Goal: Communication & Community: Participate in discussion

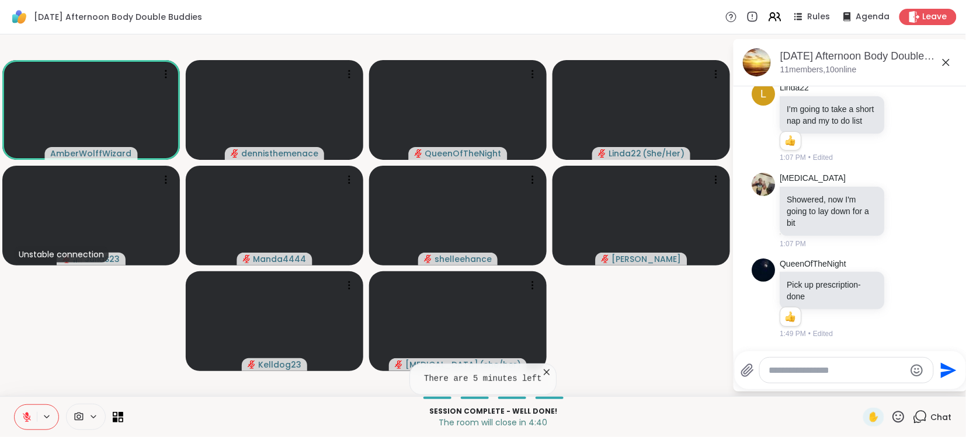
scroll to position [437, 0]
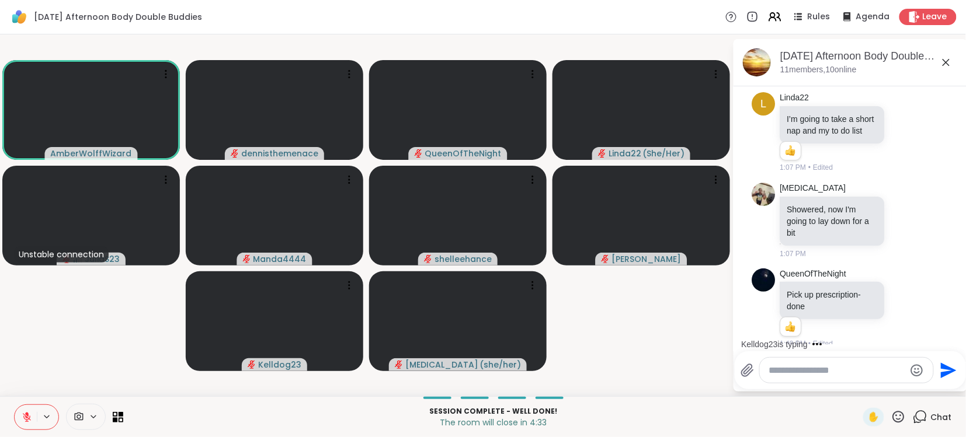
click at [25, 415] on icon at bounding box center [27, 414] width 4 height 5
click at [25, 415] on icon at bounding box center [26, 415] width 3 height 5
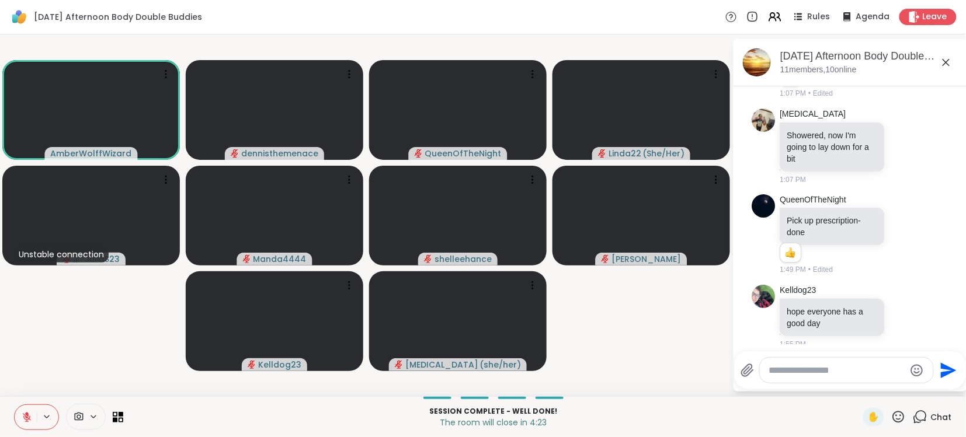
click at [29, 419] on icon at bounding box center [27, 417] width 11 height 11
click at [29, 419] on icon at bounding box center [27, 417] width 8 height 8
click at [30, 419] on icon at bounding box center [27, 417] width 11 height 11
click at [931, 11] on span "Leave" at bounding box center [936, 17] width 26 height 12
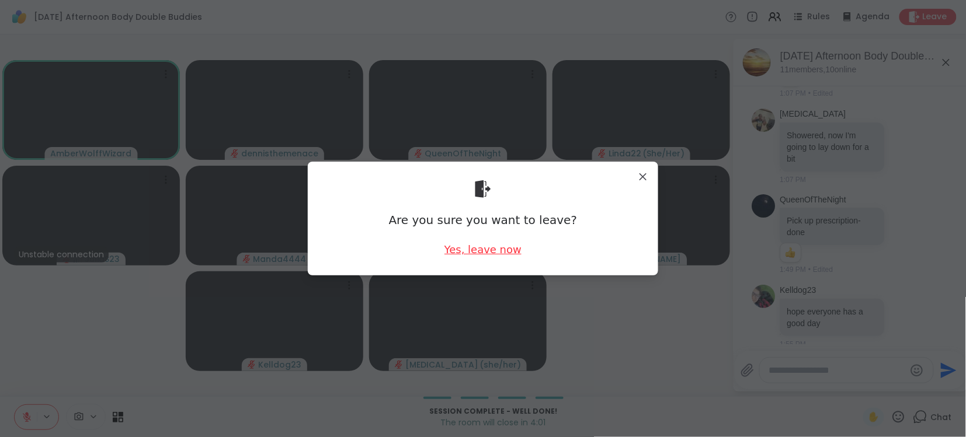
click at [478, 252] on div "Yes, leave now" at bounding box center [482, 249] width 77 height 15
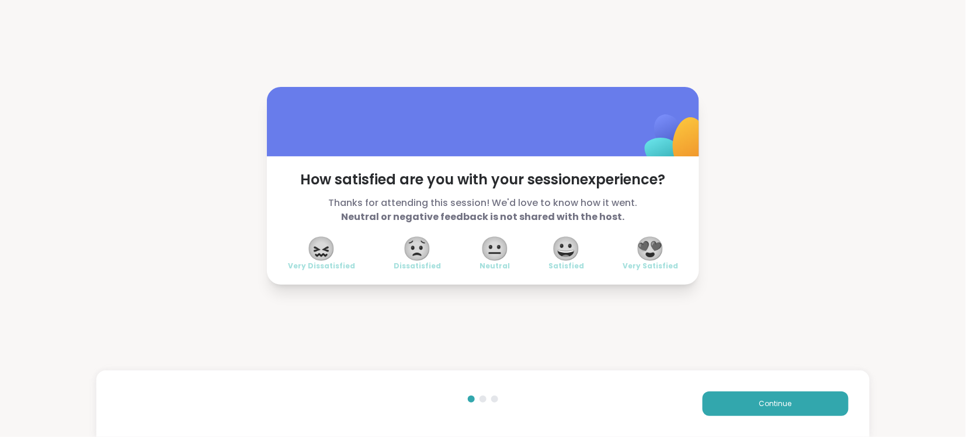
click at [658, 250] on span "😍" at bounding box center [650, 248] width 29 height 21
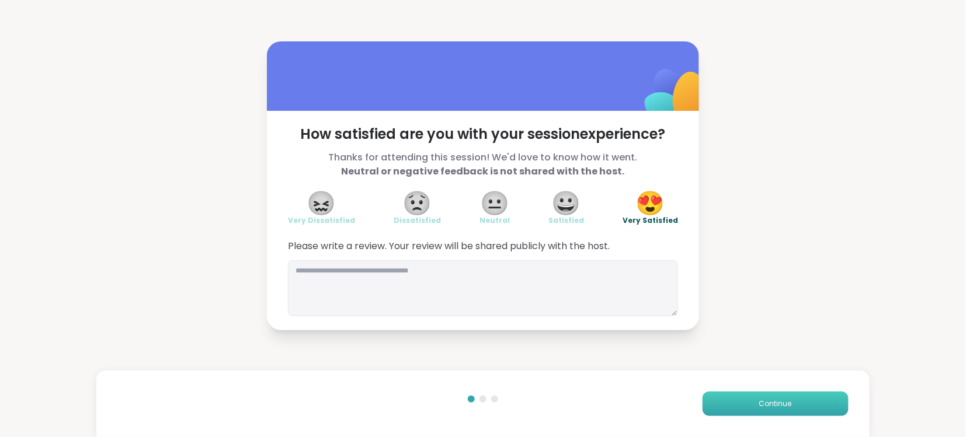
click at [780, 405] on span "Continue" at bounding box center [775, 404] width 33 height 11
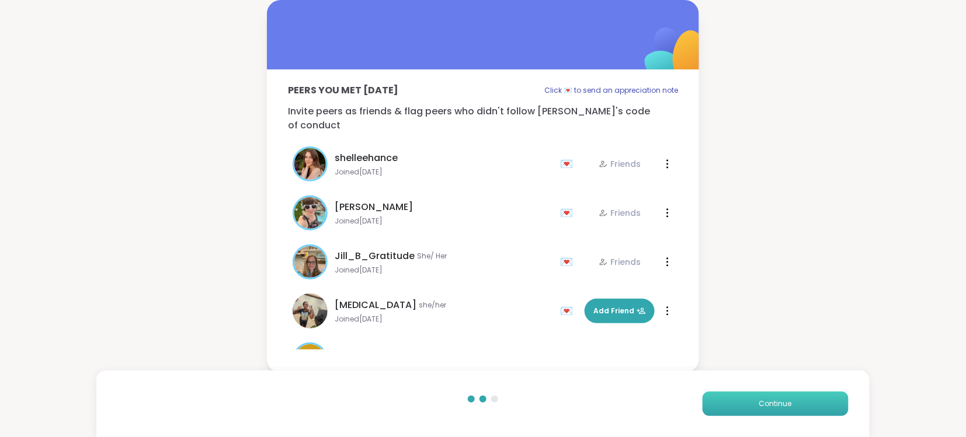
click at [780, 405] on span "Continue" at bounding box center [775, 404] width 33 height 11
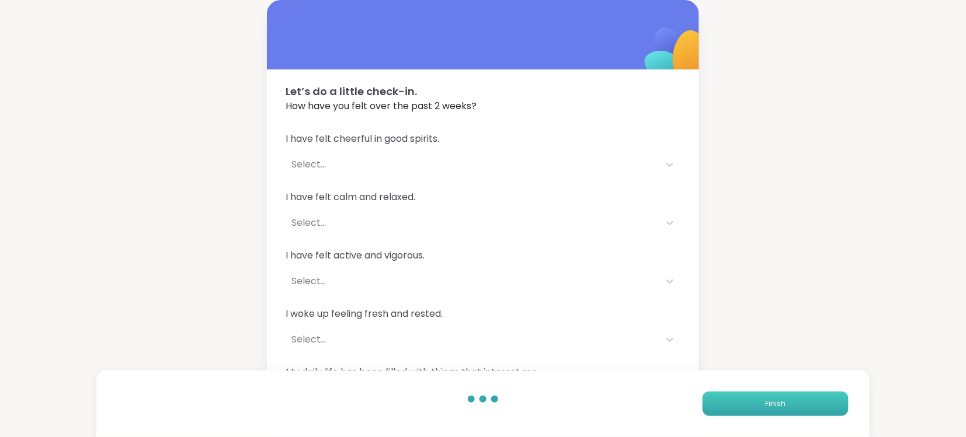
click at [780, 405] on span "Finish" at bounding box center [775, 404] width 20 height 11
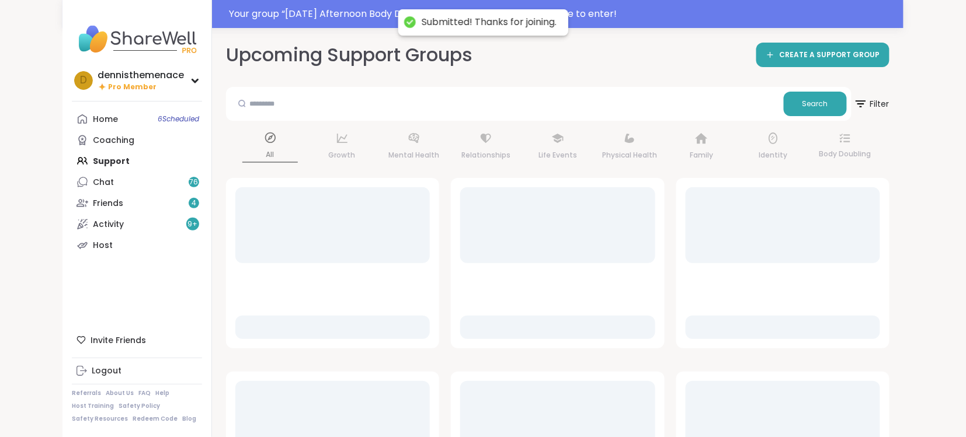
click at [780, 405] on div at bounding box center [783, 419] width 194 height 76
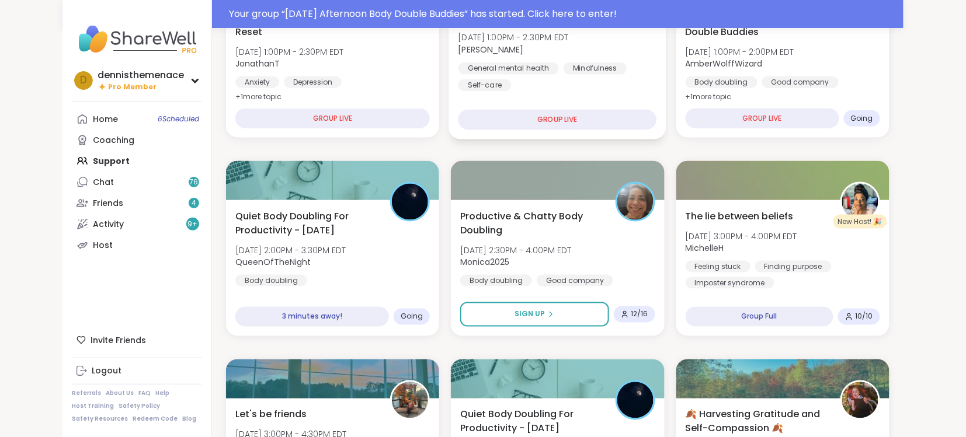
scroll to position [436, 0]
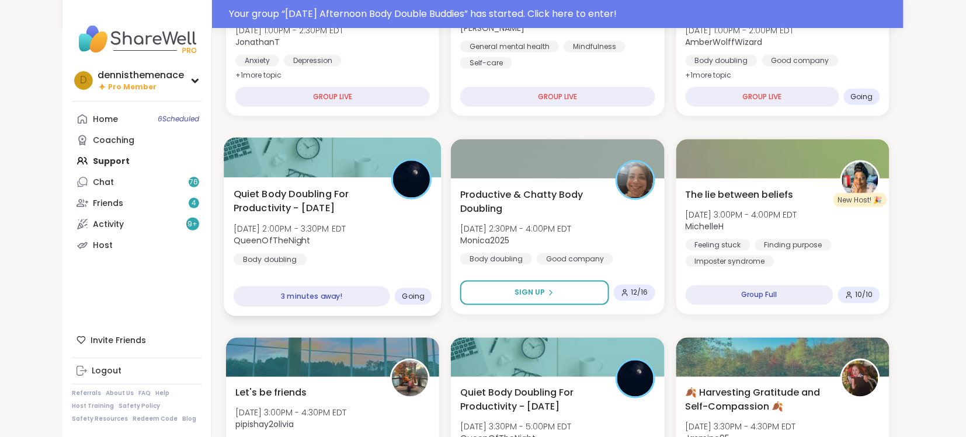
click at [307, 226] on span "[DATE] 2:00PM - 3:30PM EDT" at bounding box center [290, 229] width 113 height 12
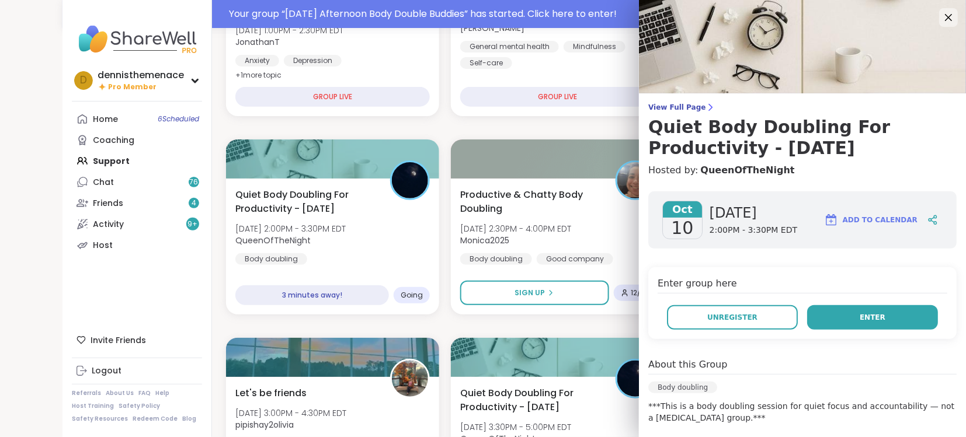
click at [875, 317] on span "Enter" at bounding box center [873, 317] width 26 height 11
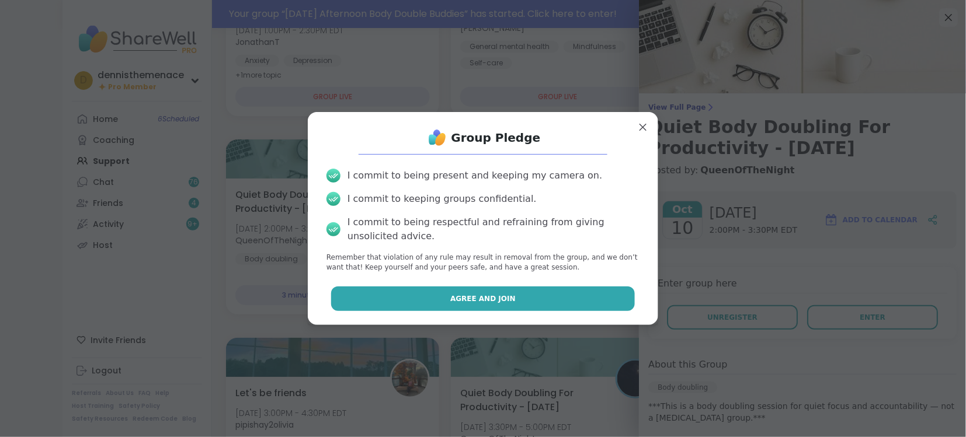
click at [482, 295] on span "Agree and Join" at bounding box center [482, 299] width 65 height 11
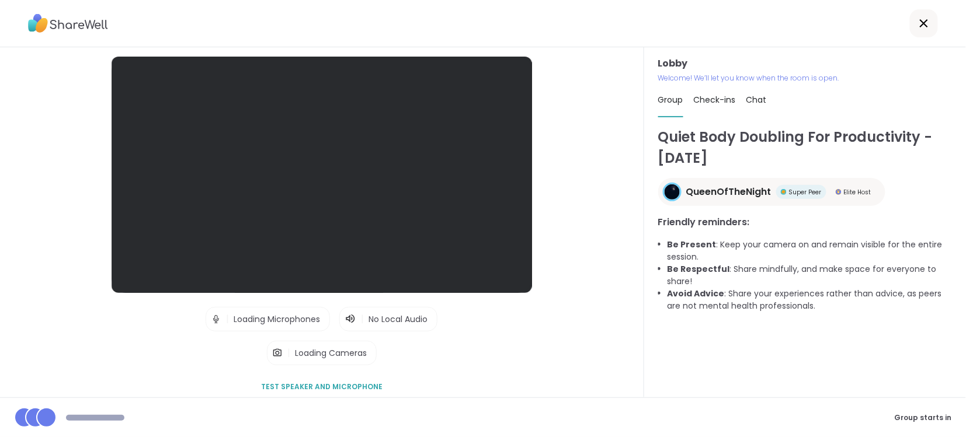
click at [483, 295] on div "Lobby | Loading Microphones | No Local Audio | Loading Cameras Test speaker and…" at bounding box center [321, 228] width 579 height 343
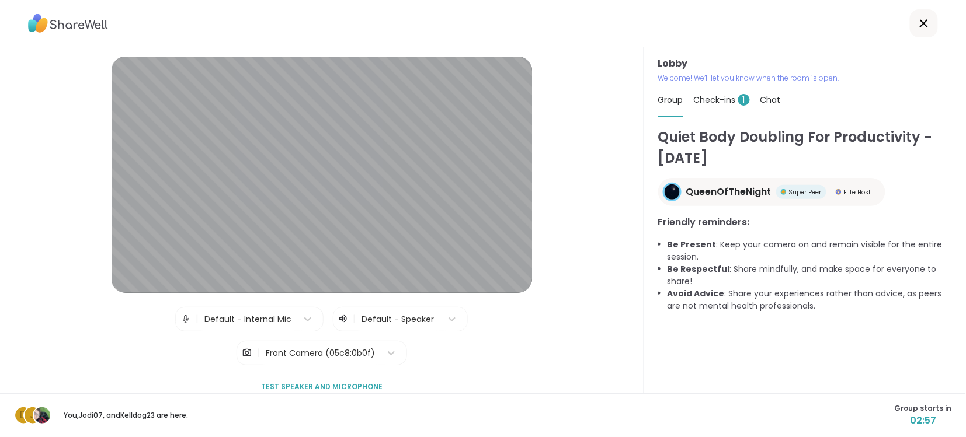
click at [583, 360] on div "Lobby | Default - Internal Mic | Default - Speaker | Front Camera (05c8:0b0f) T…" at bounding box center [321, 228] width 579 height 343
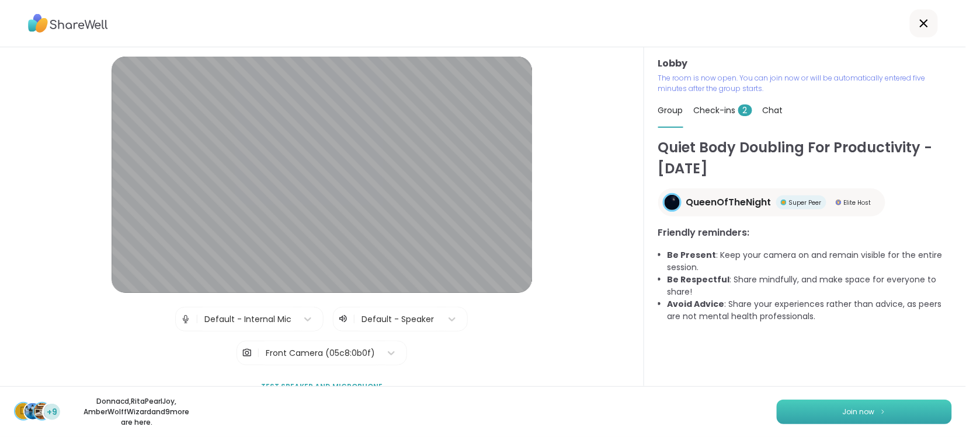
click at [855, 407] on span "Join now" at bounding box center [859, 412] width 32 height 11
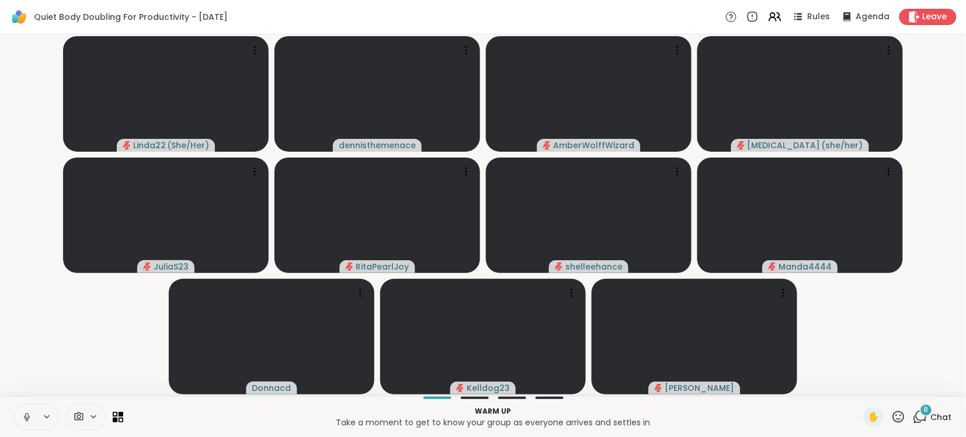
click at [942, 422] on span "Chat" at bounding box center [941, 418] width 21 height 12
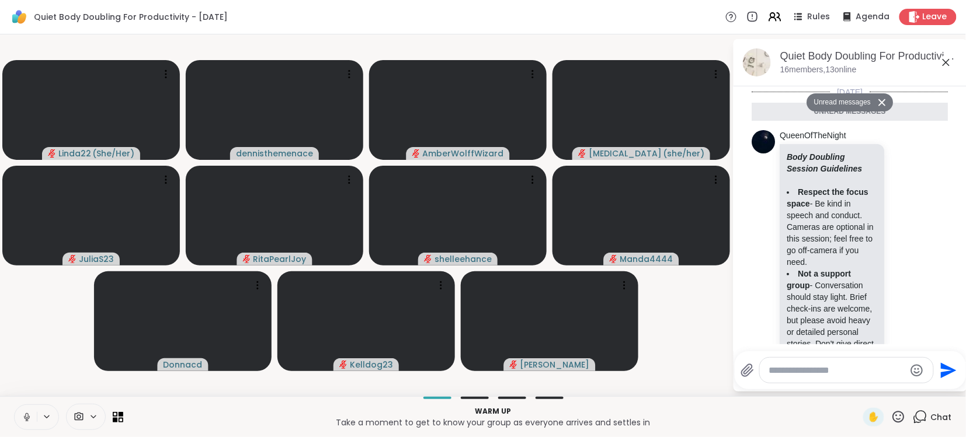
scroll to position [1429, 0]
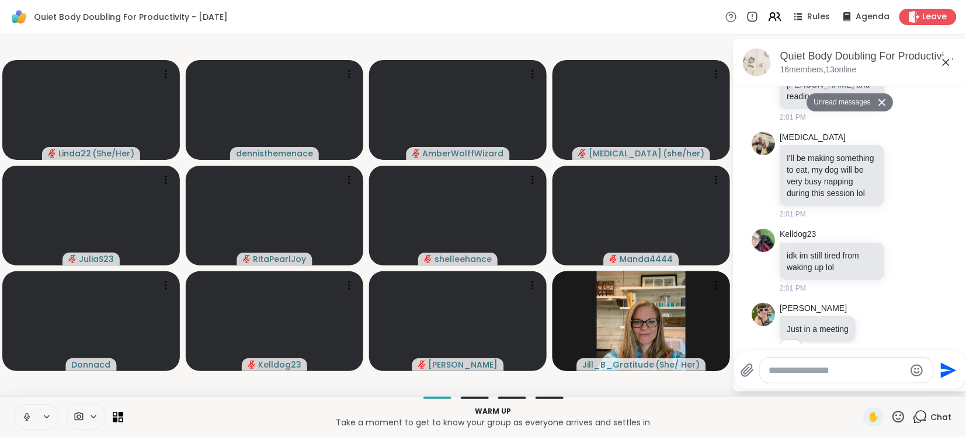
click at [858, 363] on div at bounding box center [846, 370] width 173 height 25
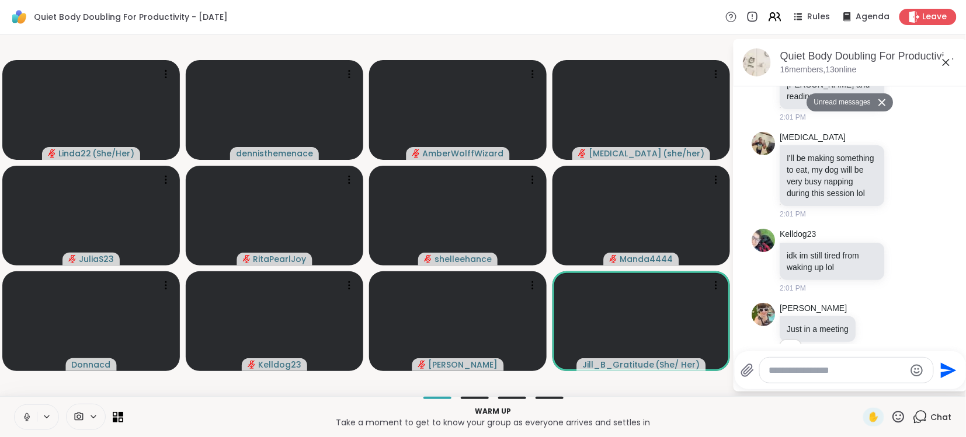
click at [861, 369] on textarea "Type your message" at bounding box center [837, 371] width 136 height 12
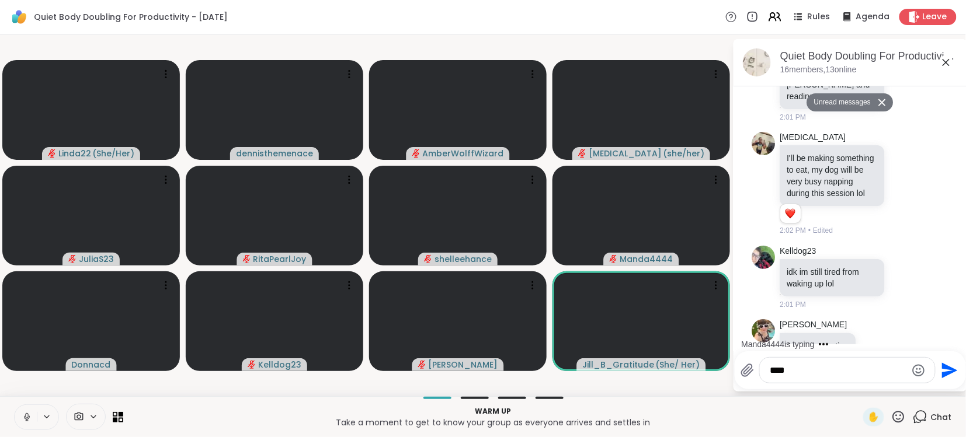
type textarea "*****"
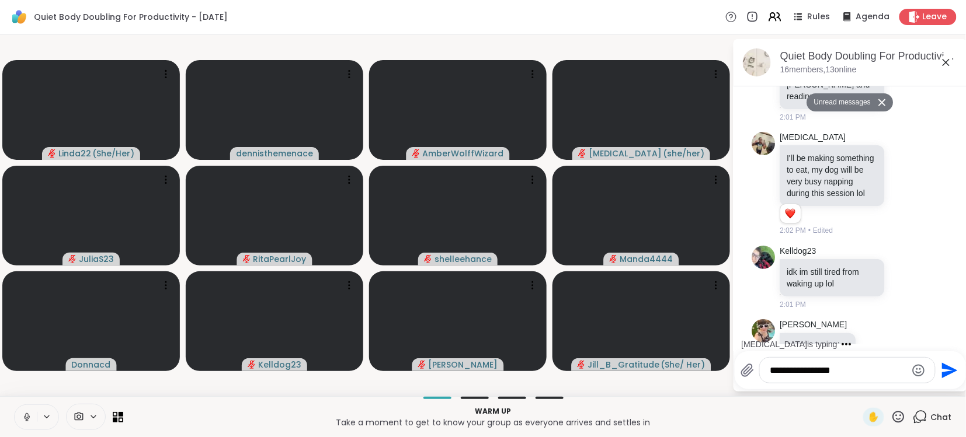
click at [955, 394] on div "Linda22 ( She/Her ) dennisthemenace AmberWolffWizard [MEDICAL_DATA] ( she/her )…" at bounding box center [483, 215] width 966 height 362
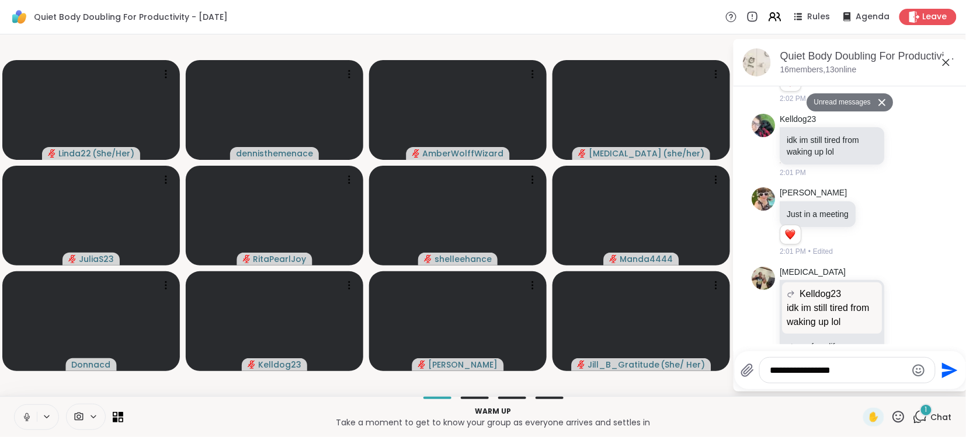
scroll to position [1534, 0]
click at [874, 373] on textarea "**********" at bounding box center [838, 371] width 136 height 12
click at [869, 373] on textarea "**********" at bounding box center [838, 371] width 136 height 12
click at [965, 436] on div "Warm up Take a moment to get to know your group as everyone arrives and settles…" at bounding box center [483, 416] width 966 height 41
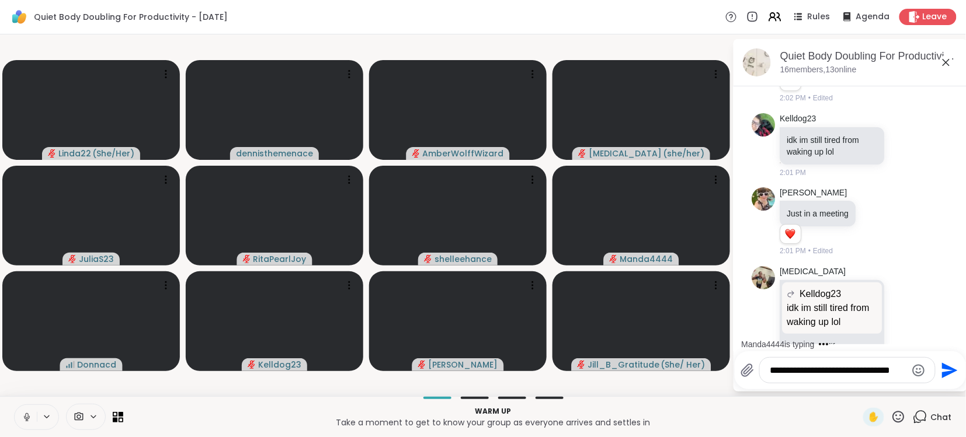
click at [909, 363] on div "**********" at bounding box center [847, 370] width 175 height 25
click at [906, 369] on div "**********" at bounding box center [847, 370] width 175 height 25
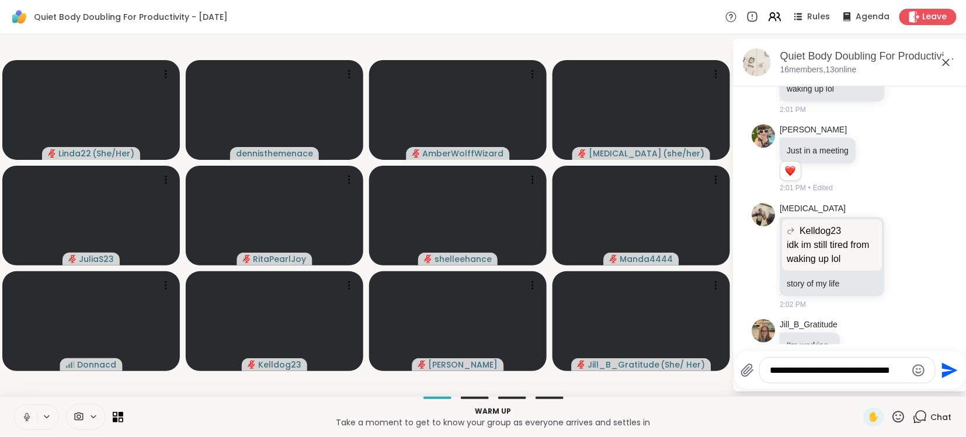
scroll to position [1613, 0]
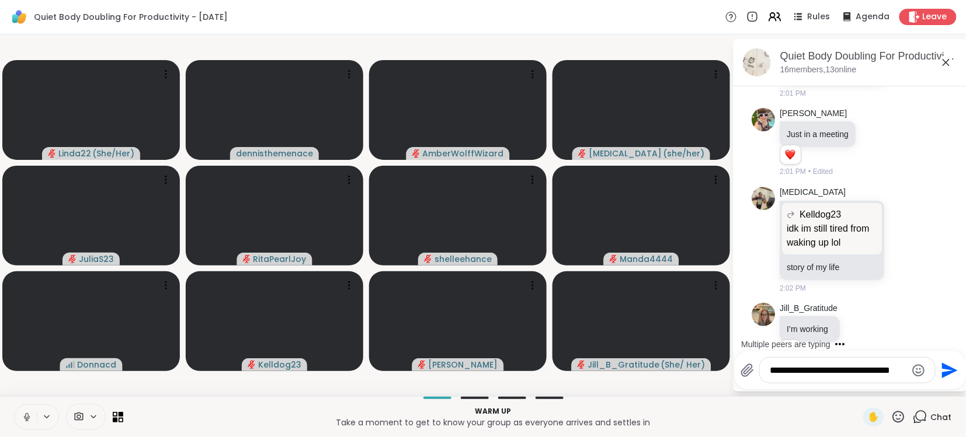
click at [903, 368] on textarea "**********" at bounding box center [838, 371] width 136 height 12
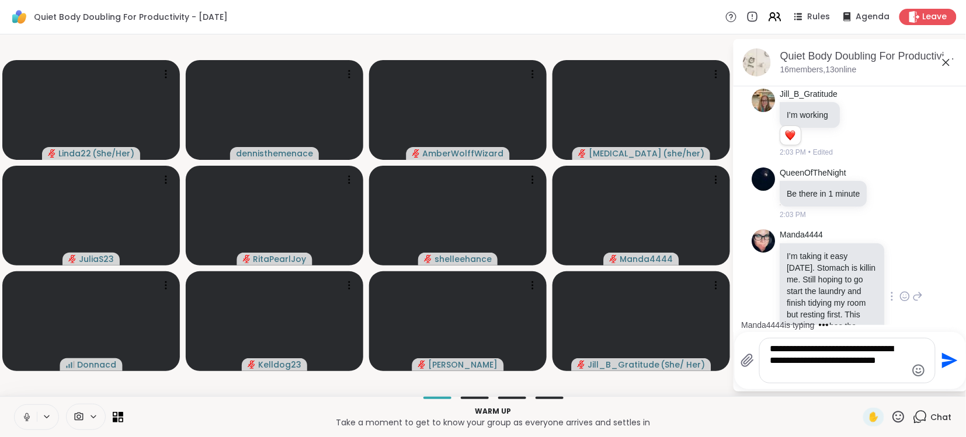
scroll to position [0, 0]
type textarea "**********"
click at [957, 361] on button "Send" at bounding box center [948, 361] width 26 height 26
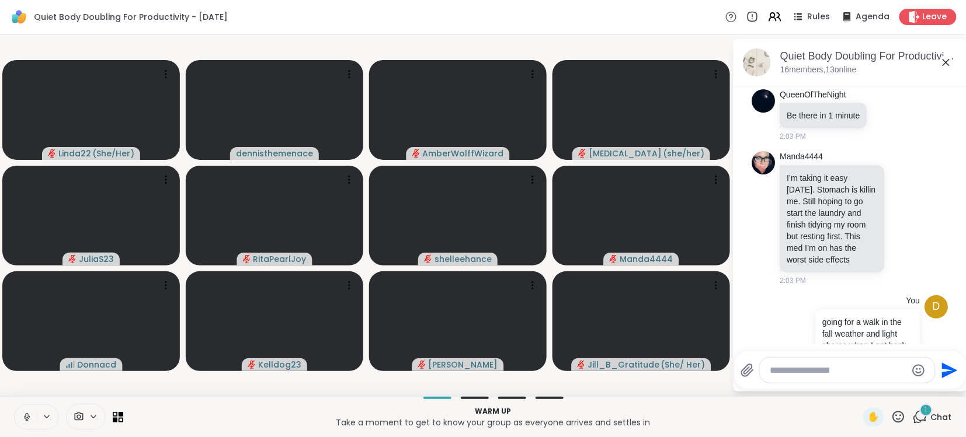
scroll to position [1992, 0]
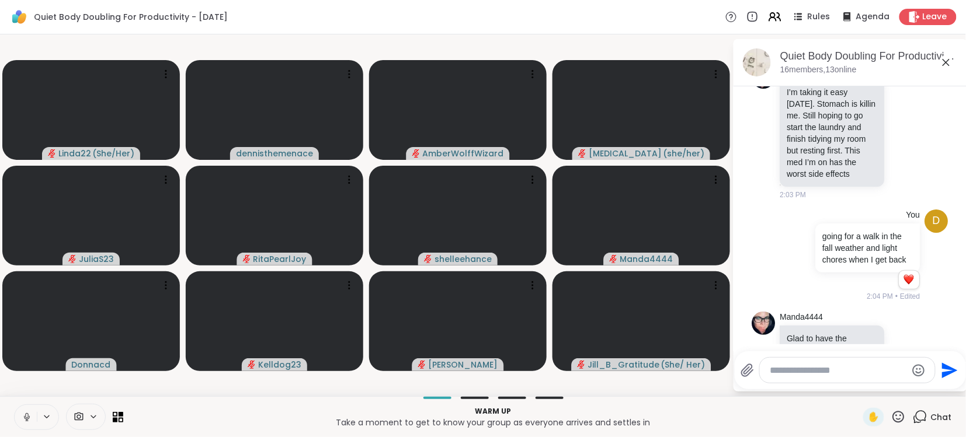
click at [853, 367] on textarea "Type your message" at bounding box center [838, 371] width 136 height 12
type textarea "*"
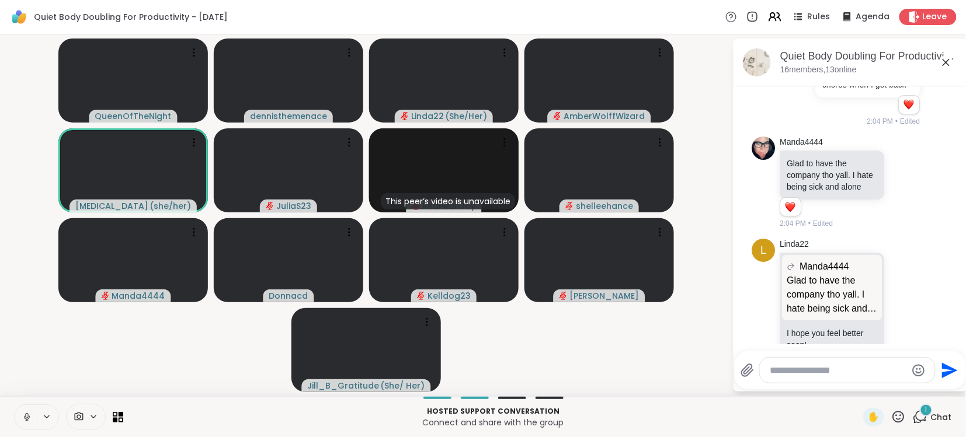
scroll to position [2229, 0]
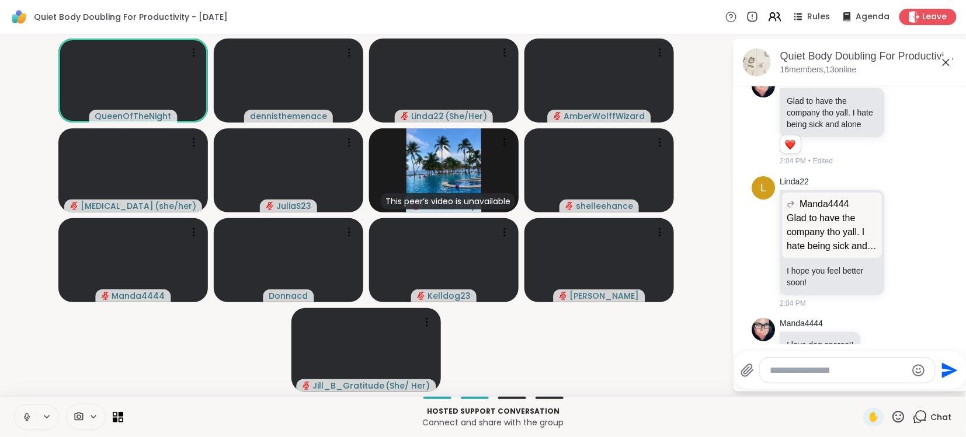
click at [27, 416] on icon at bounding box center [27, 417] width 11 height 11
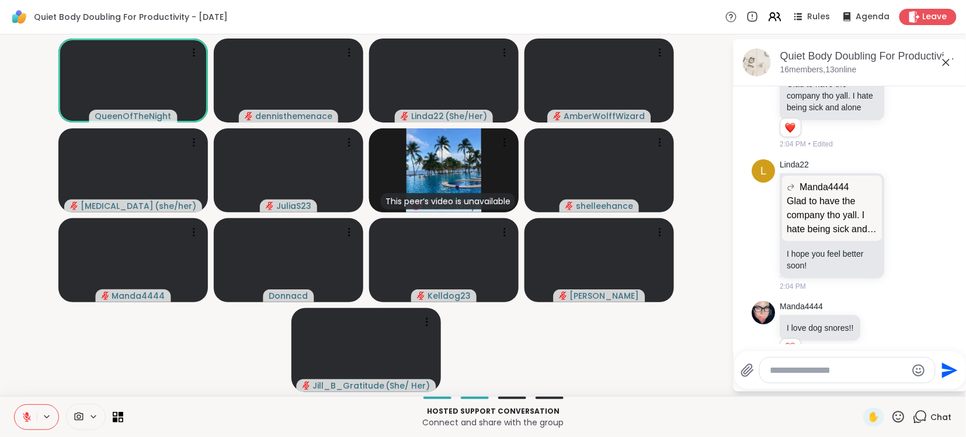
click at [847, 367] on textarea "Type your message" at bounding box center [838, 371] width 136 height 12
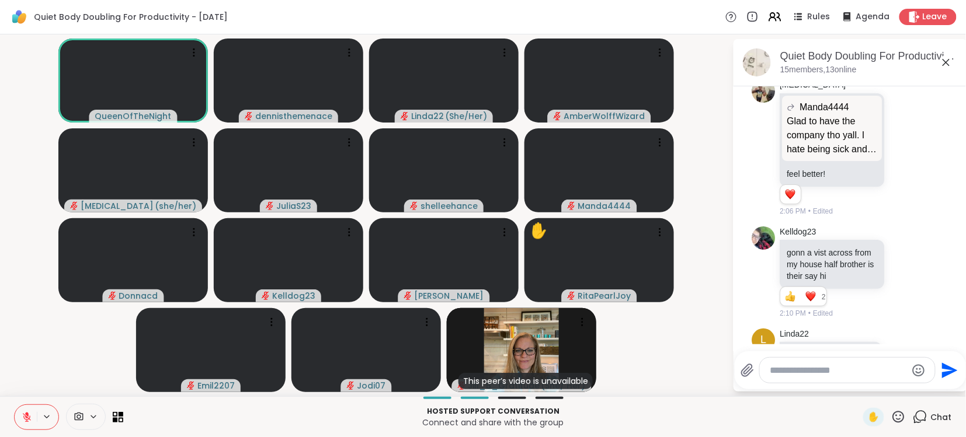
scroll to position [2653, 0]
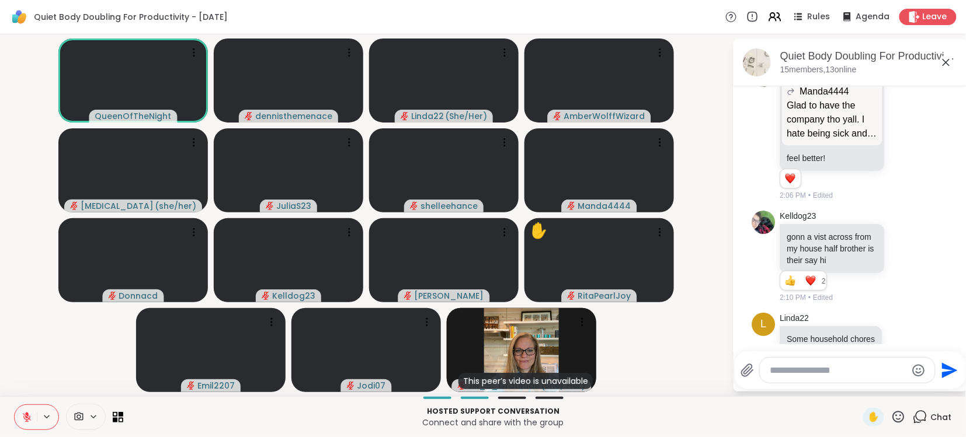
click at [31, 416] on icon at bounding box center [27, 417] width 11 height 11
click at [27, 418] on icon at bounding box center [26, 415] width 3 height 5
